Goal: Obtain resource: Download file/media

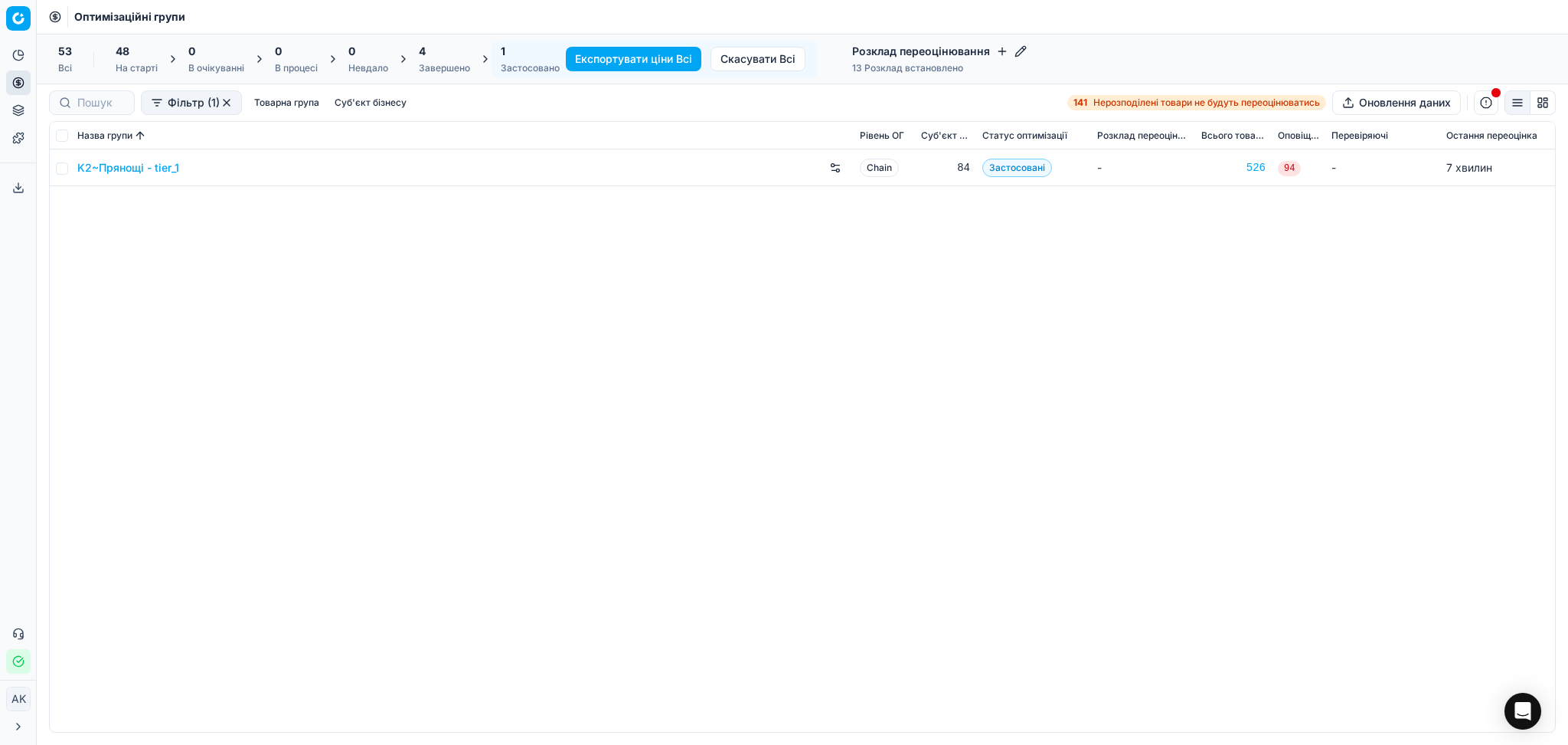
click at [174, 173] on link "K2~Прянощі - tier_1" at bounding box center [128, 167] width 102 height 15
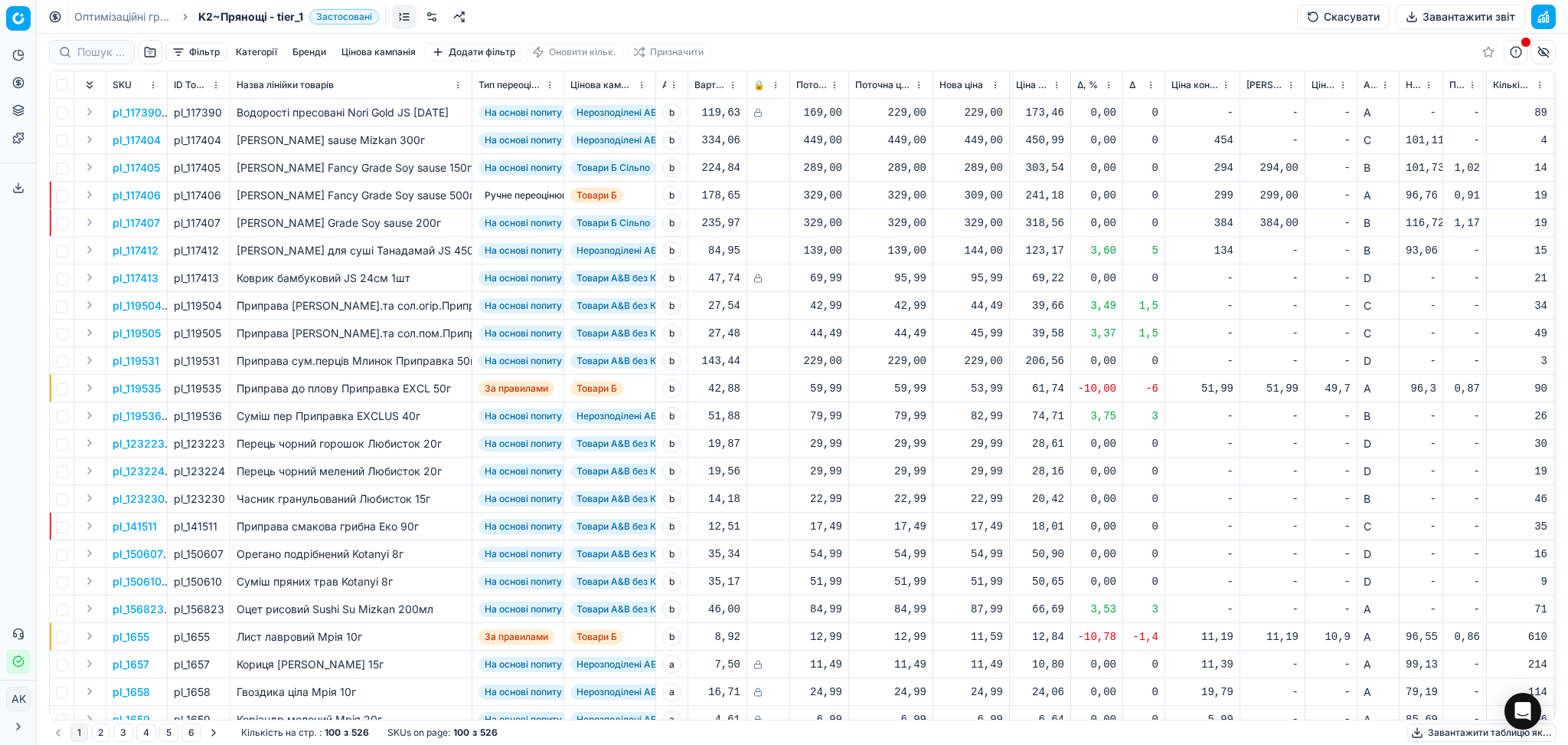
click at [1464, 13] on button "Завантажити звіт" at bounding box center [1461, 17] width 130 height 25
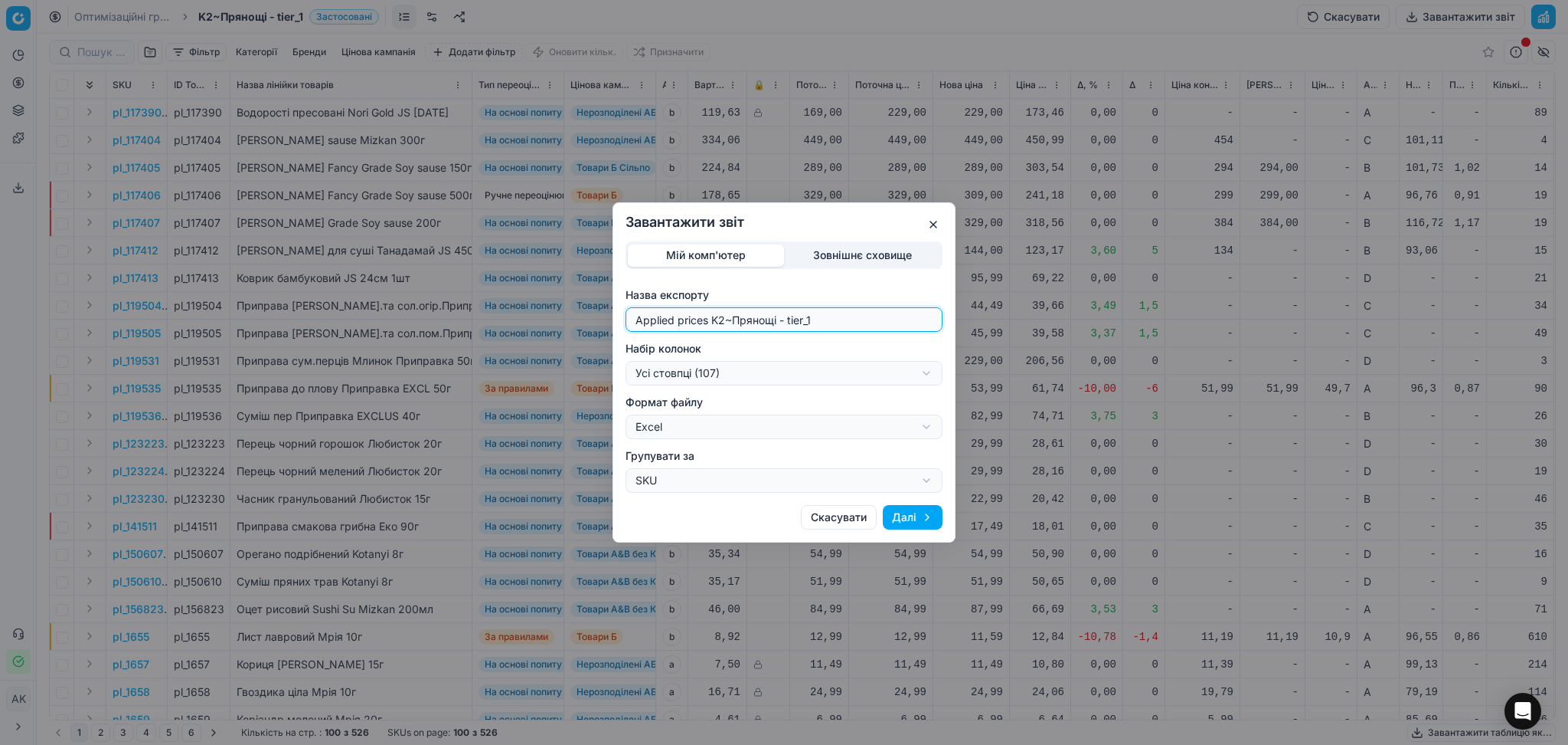
drag, startPoint x: 723, startPoint y: 320, endPoint x: 553, endPoint y: 330, distance: 170.3
click at [553, 330] on div "Завантажити звіт Мій комп'ютер Зовнішнє сховище Назва експорту Applied prices […" at bounding box center [784, 372] width 1568 height 745
type input "20250828~Прянощі - tier_1"
click at [722, 369] on div "Завантажити звіт Мій комп'ютер Зовнішнє сховище Назва експорту 20250828~Прянощі…" at bounding box center [784, 372] width 1568 height 745
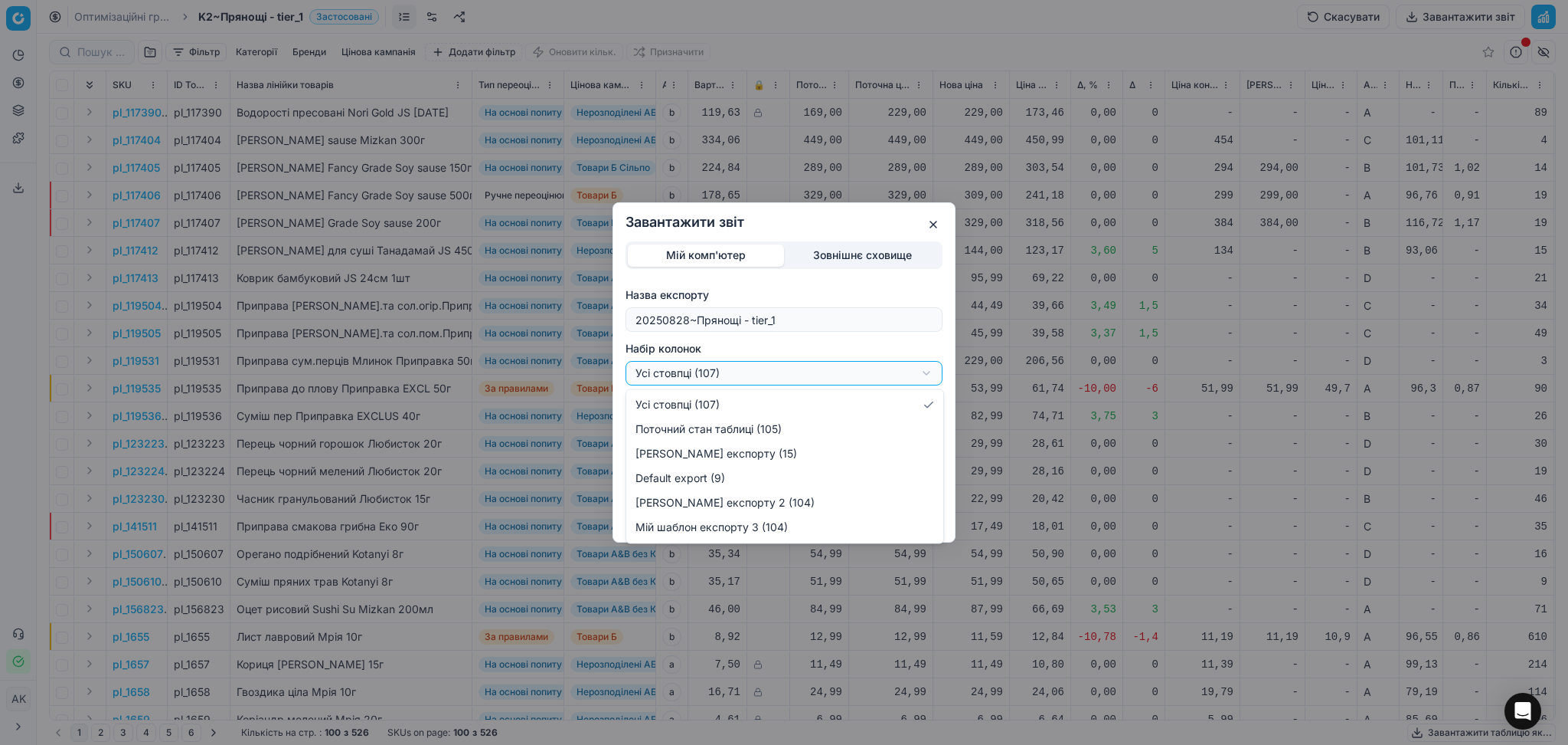
select select "custom"
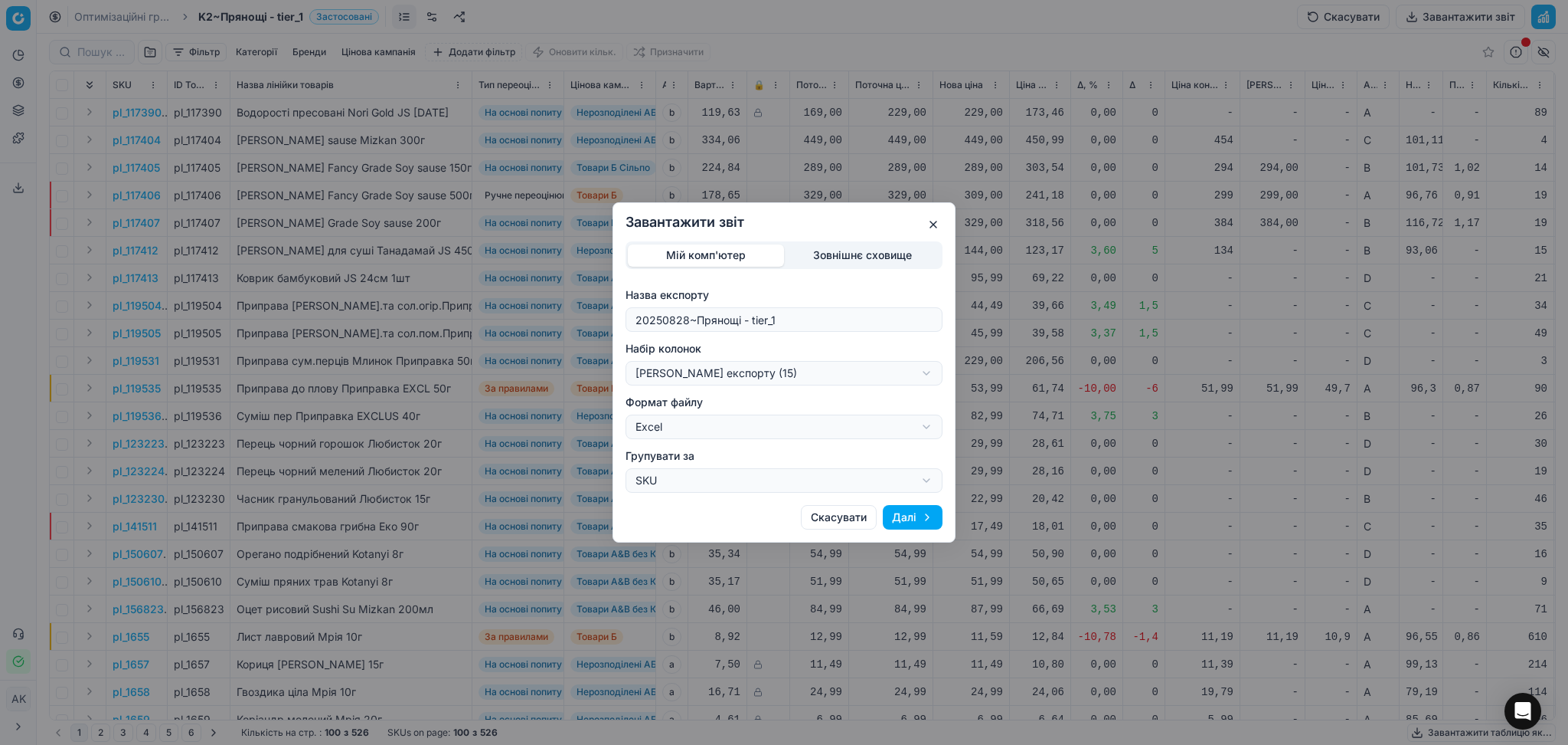
click at [901, 521] on button "Далі" at bounding box center [912, 517] width 60 height 25
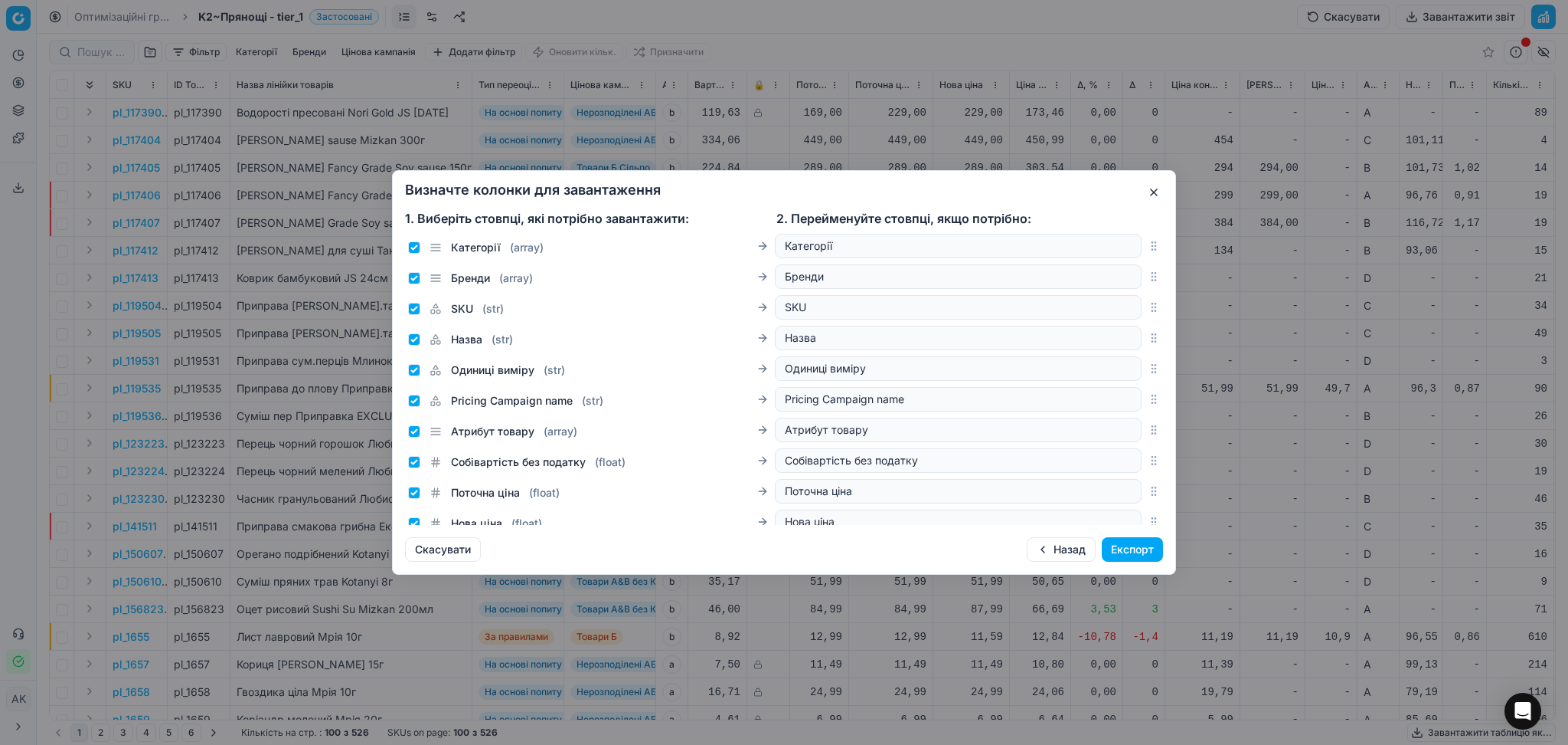
click at [1119, 552] on button "Експорт" at bounding box center [1132, 549] width 61 height 25
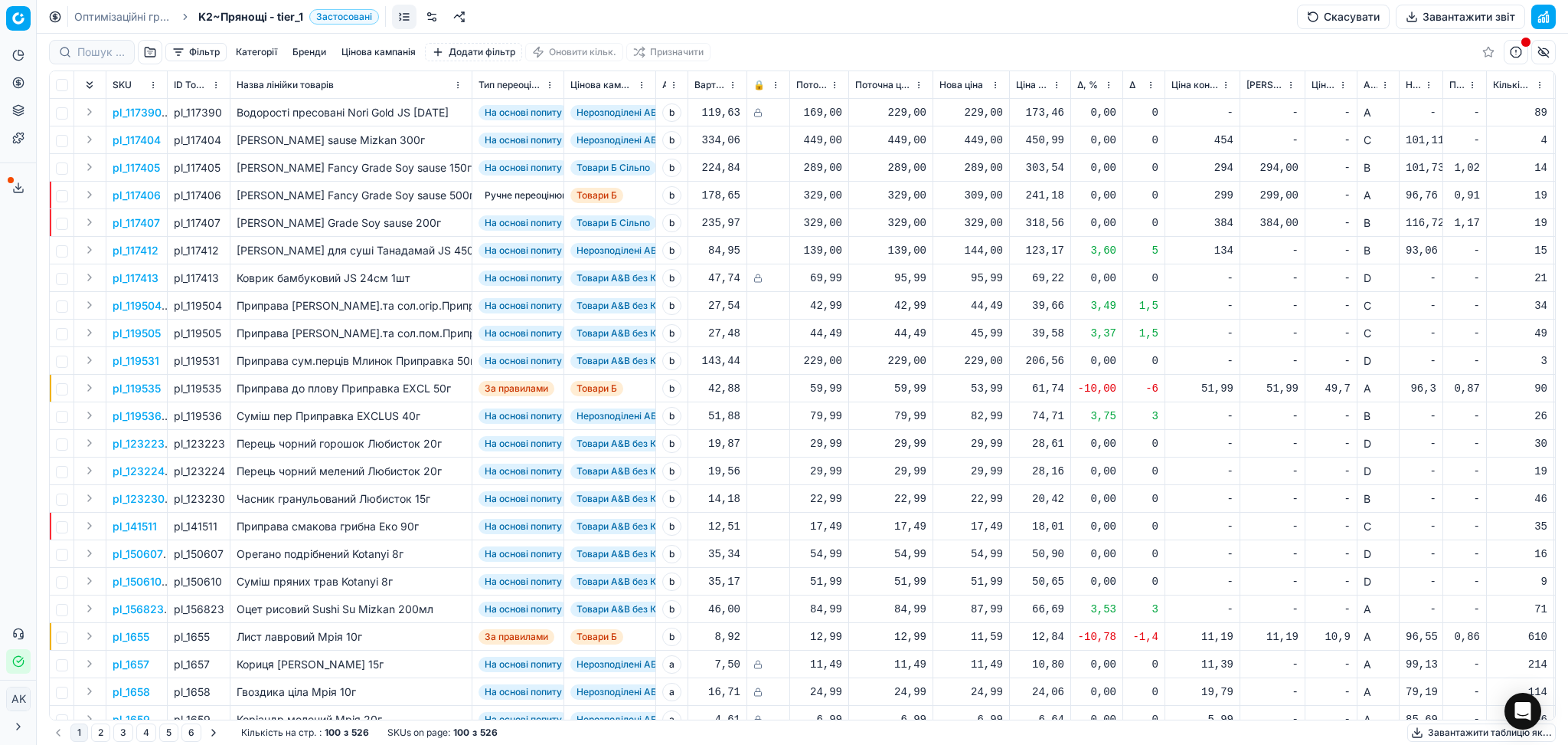
click at [21, 187] on icon at bounding box center [18, 187] width 12 height 12
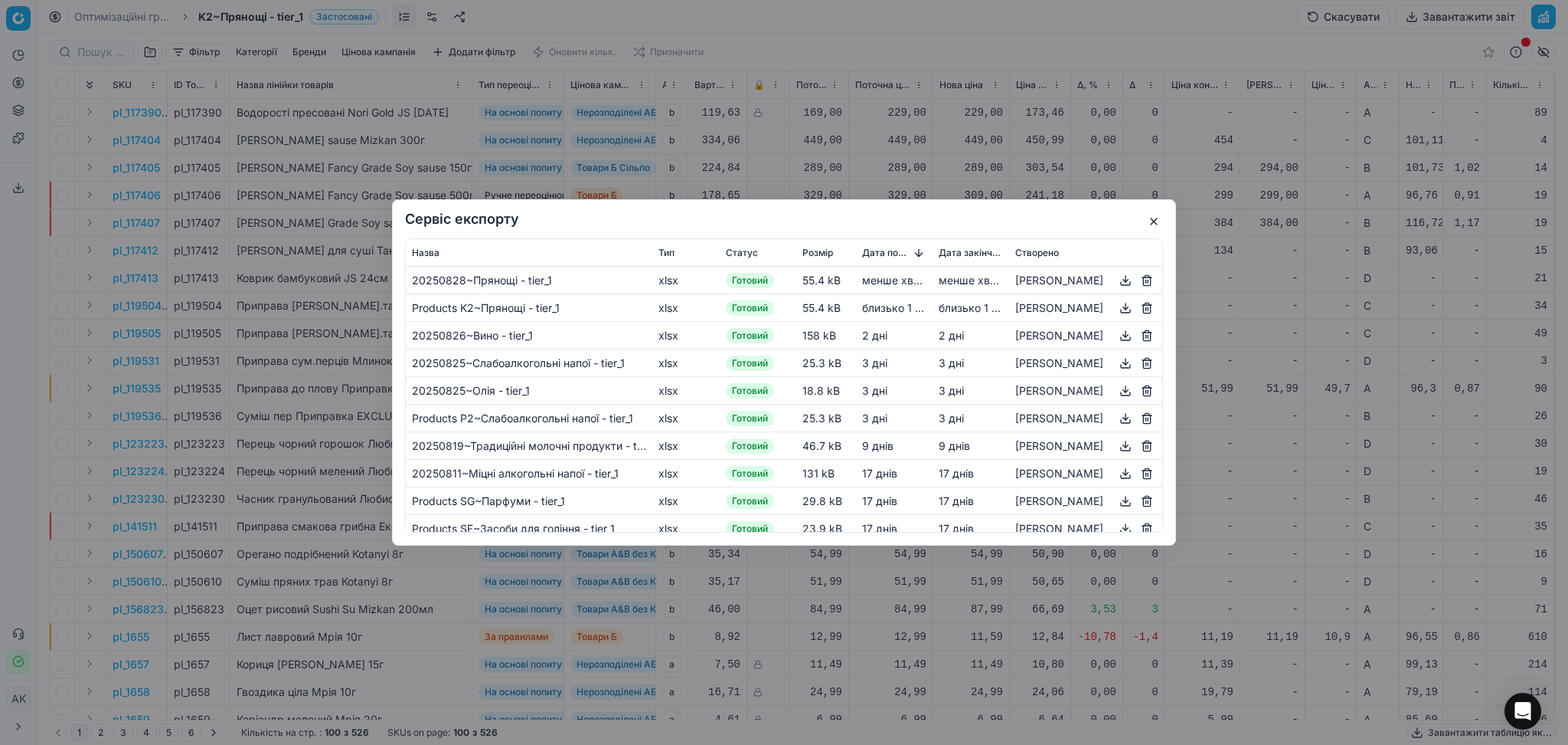
click at [1116, 279] on button "button" at bounding box center [1125, 280] width 18 height 18
